Goal: Information Seeking & Learning: Find specific fact

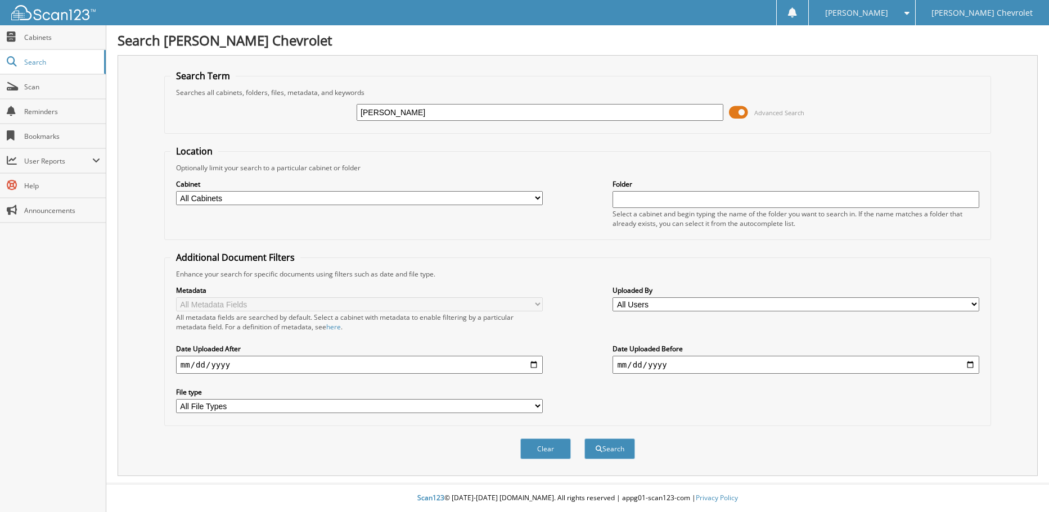
type input "[PERSON_NAME]"
click at [584, 439] on button "Search" at bounding box center [609, 449] width 51 height 21
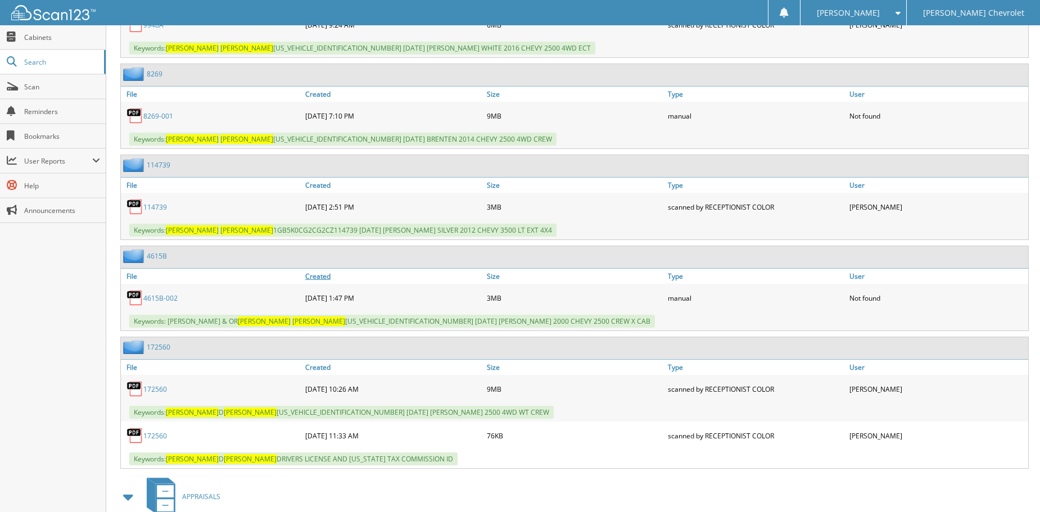
scroll to position [619, 0]
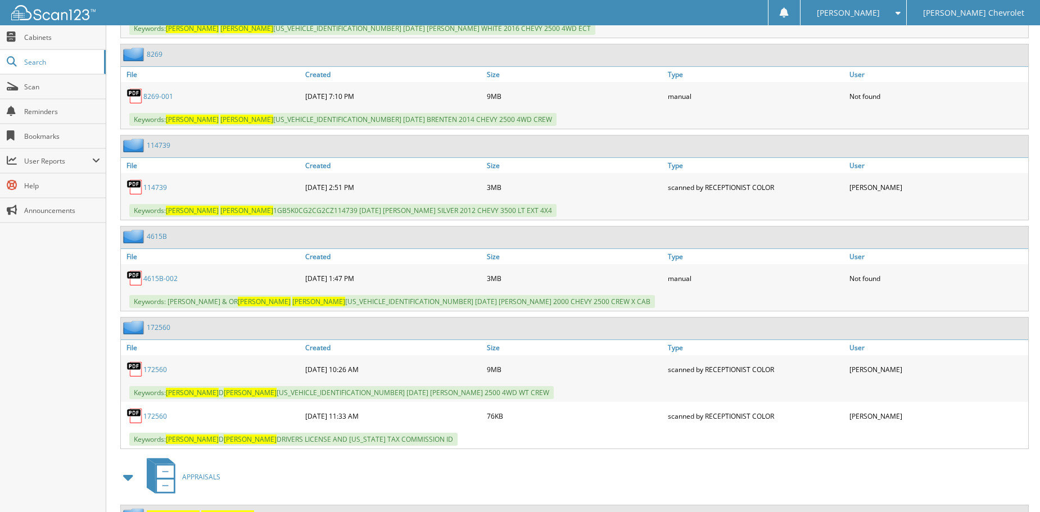
click at [157, 369] on link "172560" at bounding box center [155, 370] width 24 height 10
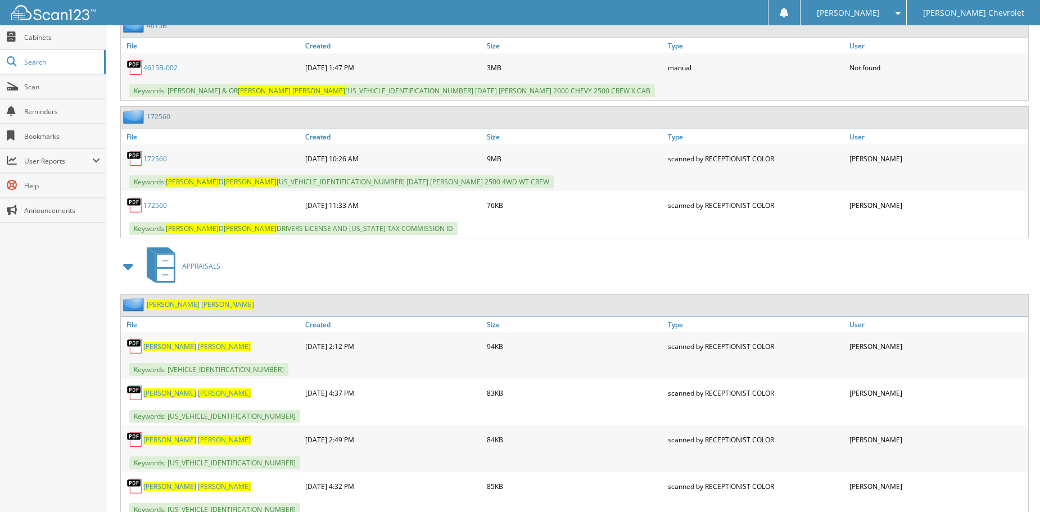
scroll to position [843, 0]
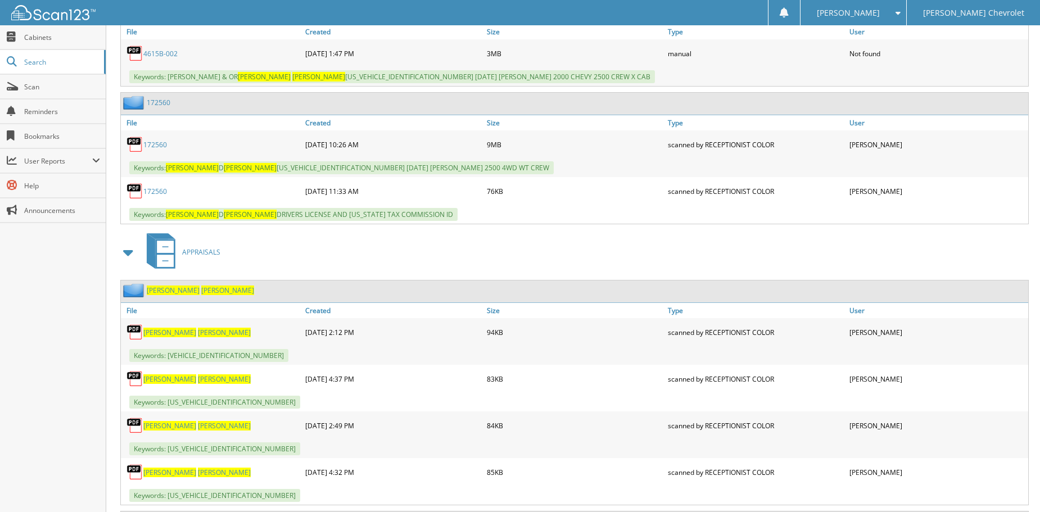
click at [157, 143] on link "172560" at bounding box center [155, 145] width 24 height 10
